Goal: Find specific page/section: Find specific page/section

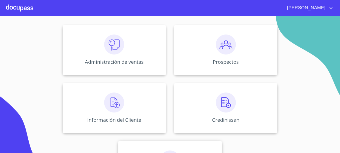
scroll to position [98, 0]
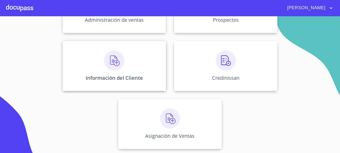
click at [117, 71] on div "Información del Cliente" at bounding box center [114, 66] width 103 height 50
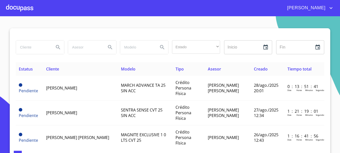
click at [32, 45] on input "search" at bounding box center [33, 48] width 34 height 14
type input "[PERSON_NAME]"
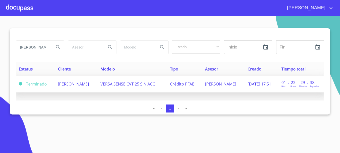
click at [80, 85] on span "[PERSON_NAME]" at bounding box center [73, 84] width 31 height 6
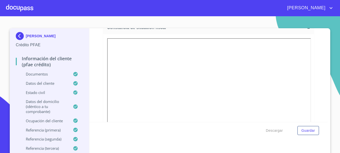
scroll to position [1377, 0]
